Goal: Check status

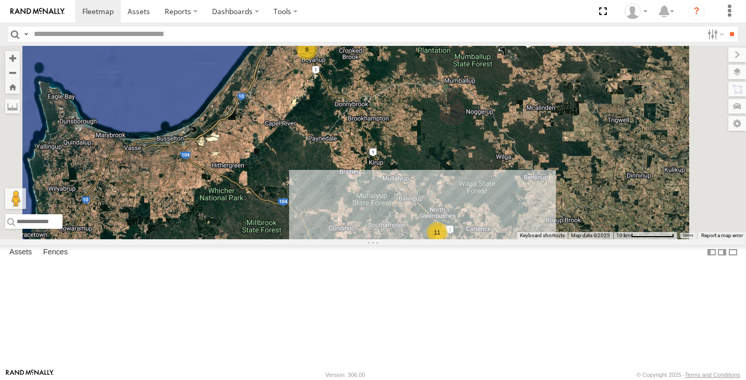
click at [448, 243] on div "11" at bounding box center [437, 232] width 21 height 21
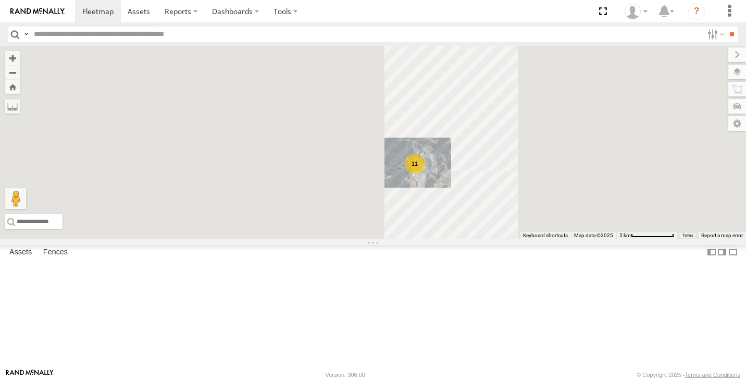
drag, startPoint x: 411, startPoint y: 141, endPoint x: 485, endPoint y: 204, distance: 97.2
click at [484, 204] on div "11" at bounding box center [373, 142] width 746 height 193
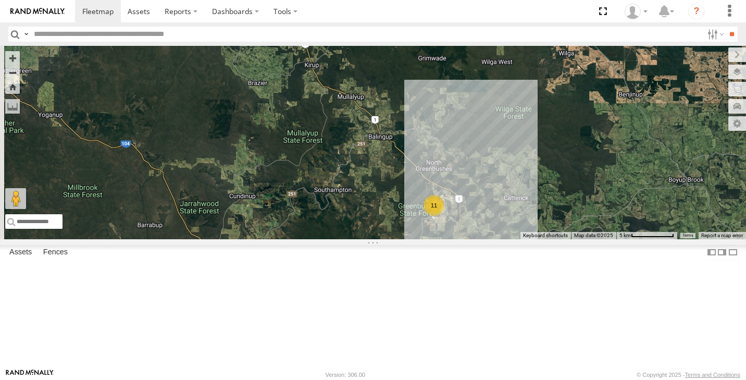
drag, startPoint x: 451, startPoint y: 139, endPoint x: 462, endPoint y: 209, distance: 71.2
click at [462, 209] on div "11" at bounding box center [373, 142] width 746 height 193
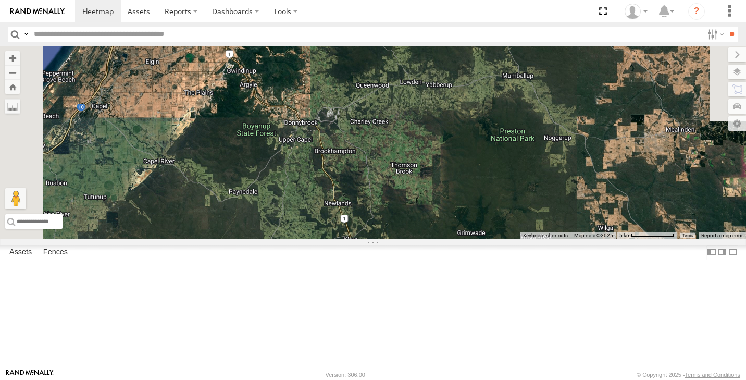
drag, startPoint x: 398, startPoint y: 171, endPoint x: 432, endPoint y: 240, distance: 77.4
click at [432, 239] on div "11 8" at bounding box center [373, 142] width 746 height 193
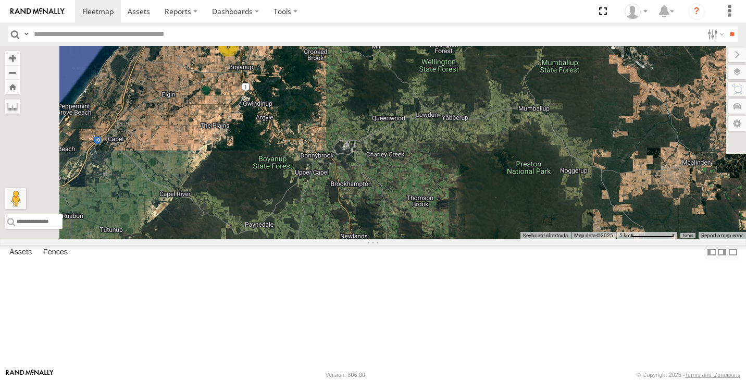
click at [239, 57] on div "8" at bounding box center [228, 46] width 21 height 21
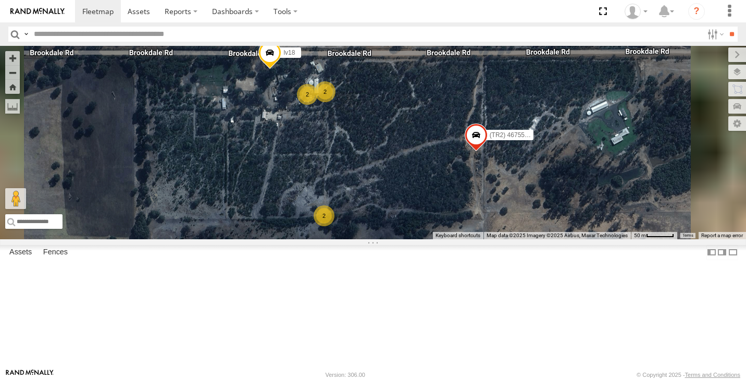
click at [281, 69] on span at bounding box center [269, 55] width 23 height 28
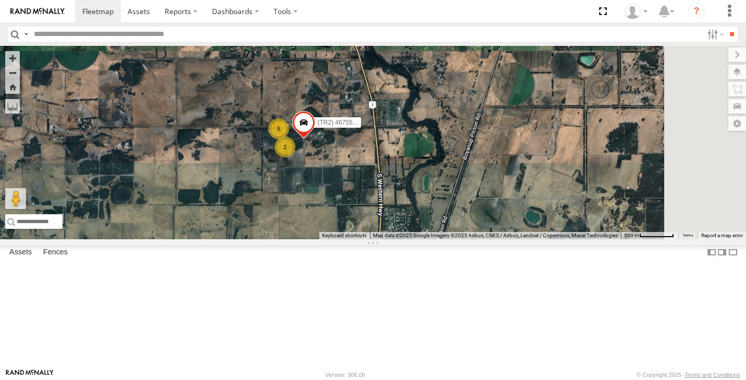
drag, startPoint x: 479, startPoint y: 260, endPoint x: 386, endPoint y: 124, distance: 165.4
click at [386, 124] on div "(TR2) 4675504127 5 2" at bounding box center [373, 142] width 746 height 193
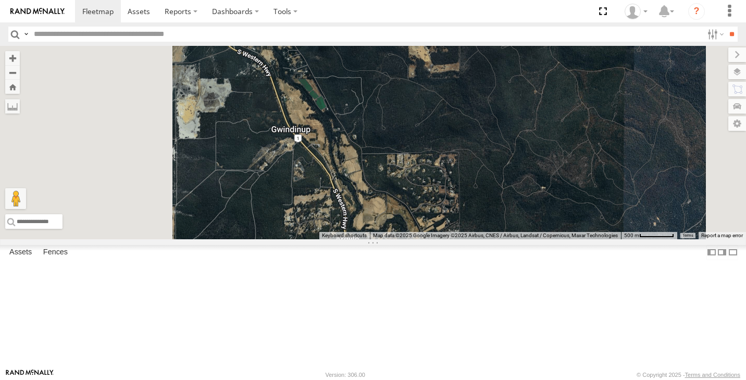
drag, startPoint x: 431, startPoint y: 196, endPoint x: 505, endPoint y: 158, distance: 82.7
click at [505, 158] on div "(TR2) 4675504127 5 2" at bounding box center [373, 142] width 746 height 193
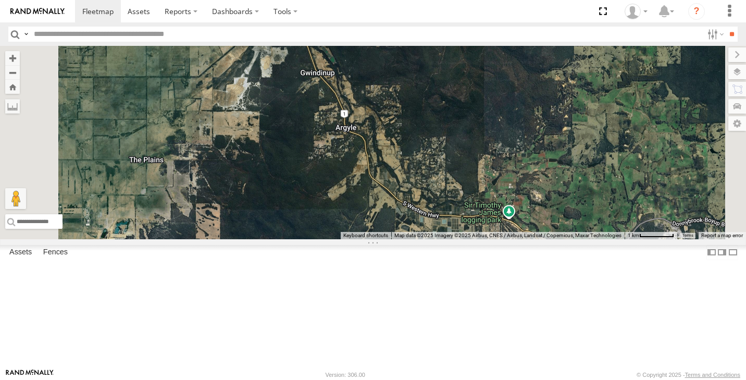
drag, startPoint x: 530, startPoint y: 238, endPoint x: 480, endPoint y: 147, distance: 103.8
click at [483, 151] on div "(TR2) 4675504127" at bounding box center [373, 142] width 746 height 193
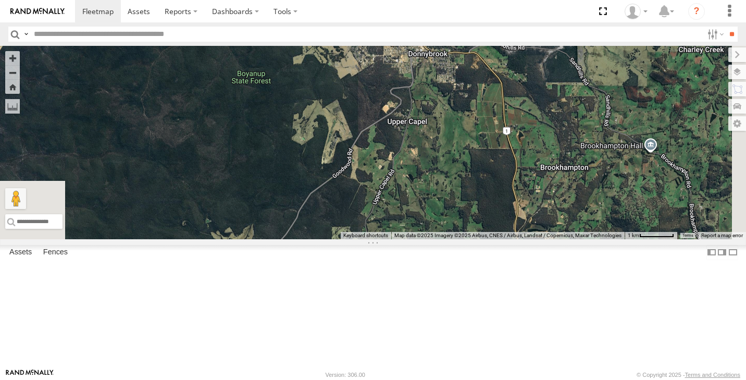
drag, startPoint x: 586, startPoint y: 291, endPoint x: 526, endPoint y: 223, distance: 90.8
click at [527, 225] on div "(TR2) 4675504127" at bounding box center [373, 142] width 746 height 193
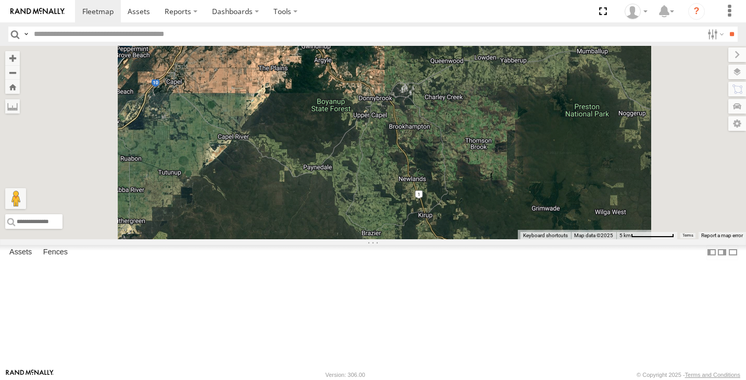
drag, startPoint x: 522, startPoint y: 223, endPoint x: 439, endPoint y: 132, distance: 122.8
click at [439, 132] on div "8" at bounding box center [373, 142] width 746 height 193
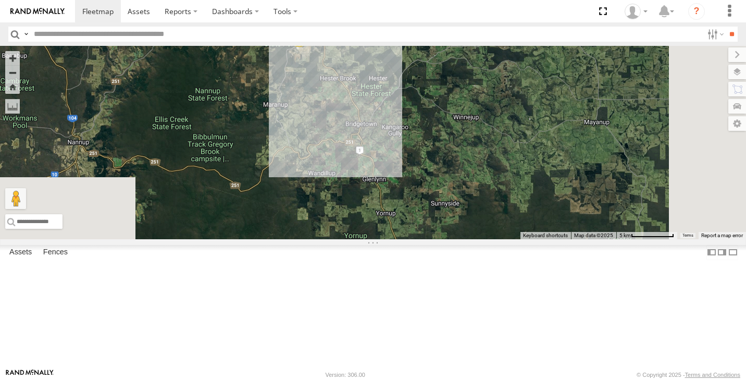
drag, startPoint x: 484, startPoint y: 213, endPoint x: 515, endPoint y: 193, distance: 37.3
click at [515, 192] on div "8 11" at bounding box center [373, 142] width 746 height 193
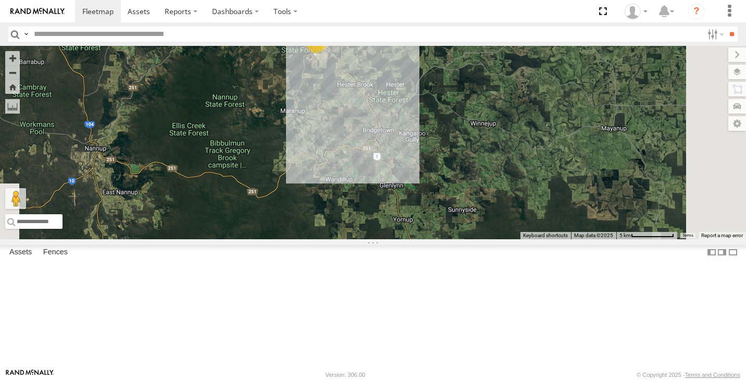
click at [327, 53] on div "11" at bounding box center [316, 42] width 21 height 21
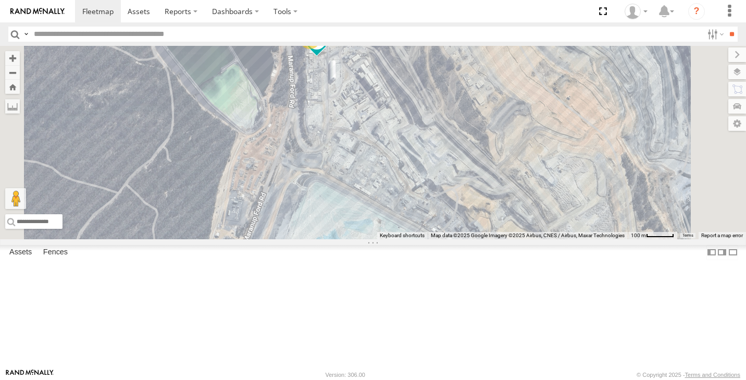
drag, startPoint x: 462, startPoint y: 156, endPoint x: 477, endPoint y: 176, distance: 25.2
click at [477, 178] on div "6 4 (LV25 BUS) 4675504189" at bounding box center [373, 142] width 746 height 193
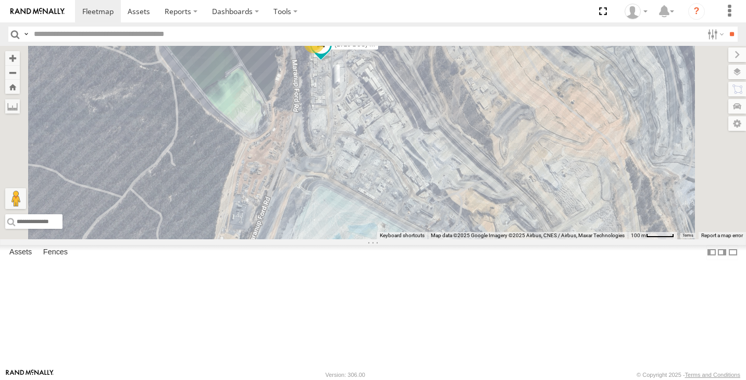
click at [475, 292] on div "4" at bounding box center [464, 281] width 21 height 21
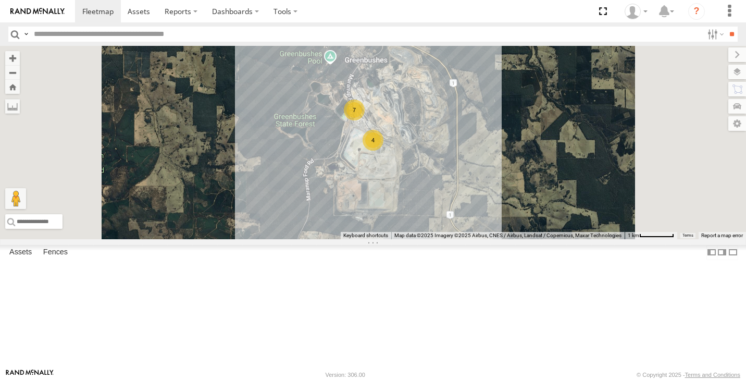
click at [388, 165] on div "7 4" at bounding box center [373, 142] width 746 height 193
